Goal: Information Seeking & Learning: Stay updated

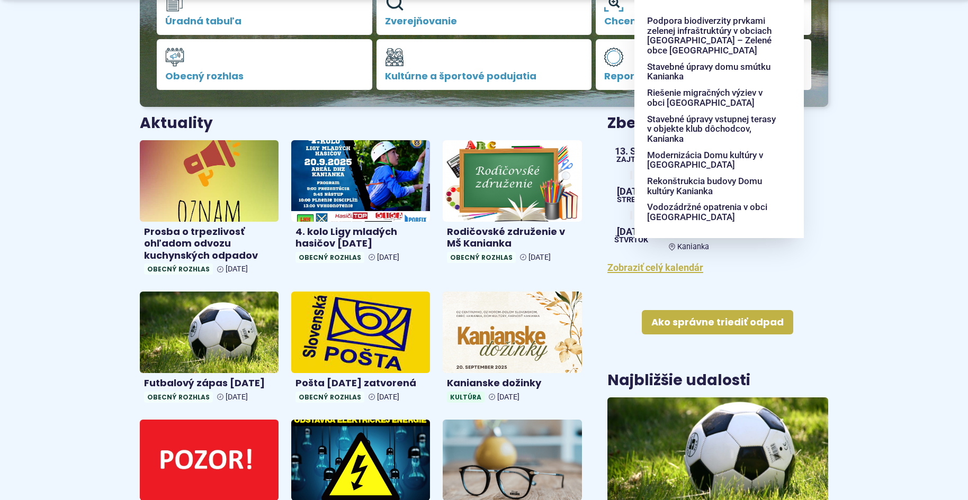
scroll to position [318, 0]
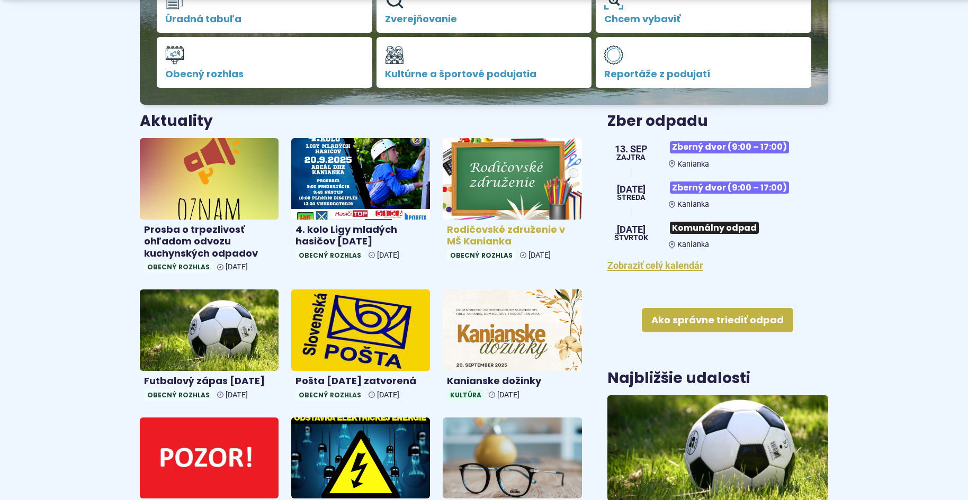
click at [488, 229] on h4 "Rodičovské združenie v MŠ Kanianka" at bounding box center [512, 236] width 130 height 24
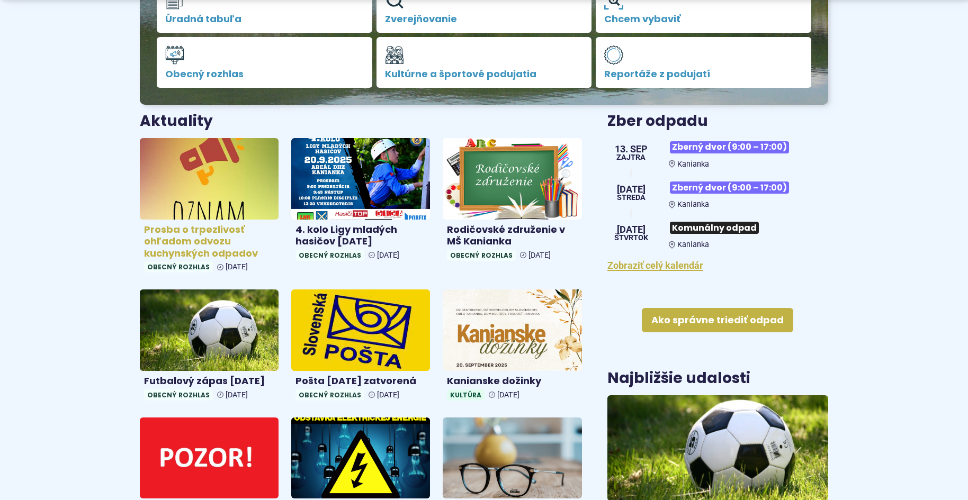
click at [196, 235] on h4 "Prosba o trpezlivosť ohľadom odvozu kuchynských odpadov" at bounding box center [209, 242] width 130 height 36
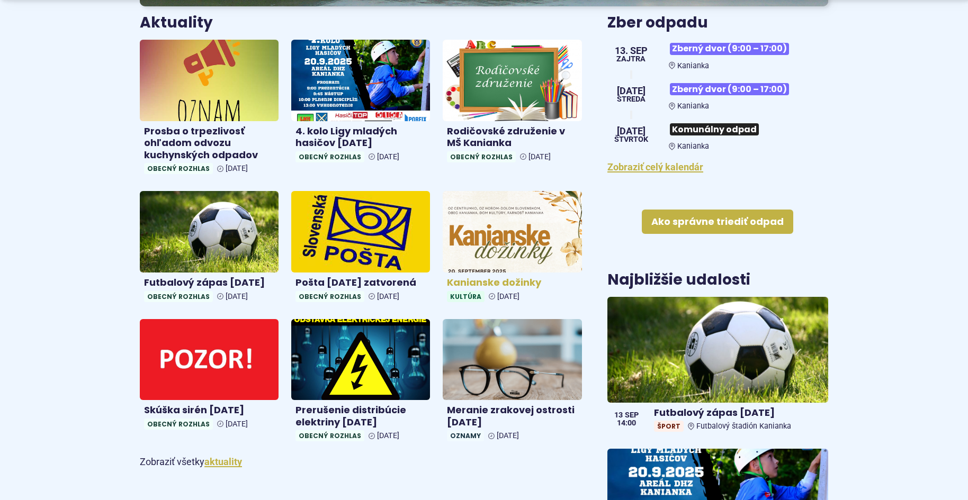
scroll to position [424, 0]
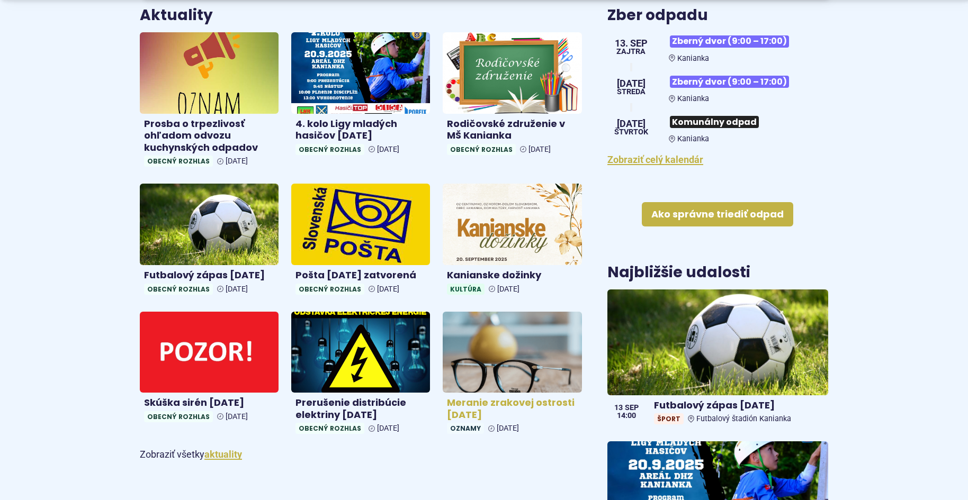
click at [498, 398] on h4 "Meranie zrakovej ostrosti [DATE]" at bounding box center [512, 409] width 130 height 24
